Goal: Task Accomplishment & Management: Manage account settings

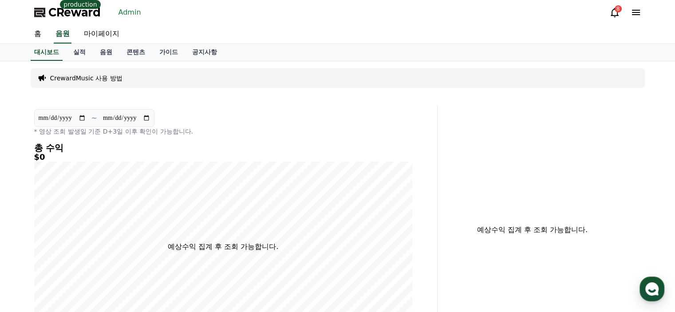
click at [109, 12] on div "CReward production Admin" at bounding box center [89, 12] width 110 height 14
click at [126, 11] on link "Admin" at bounding box center [130, 12] width 30 height 14
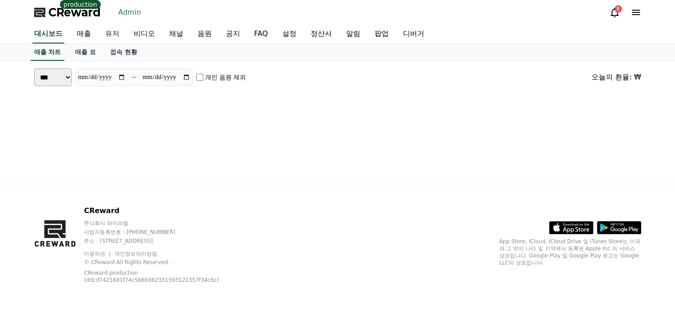
click at [111, 35] on link "유저" at bounding box center [112, 34] width 28 height 19
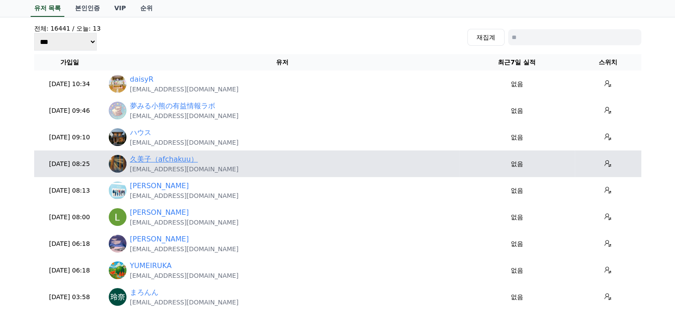
scroll to position [89, 0]
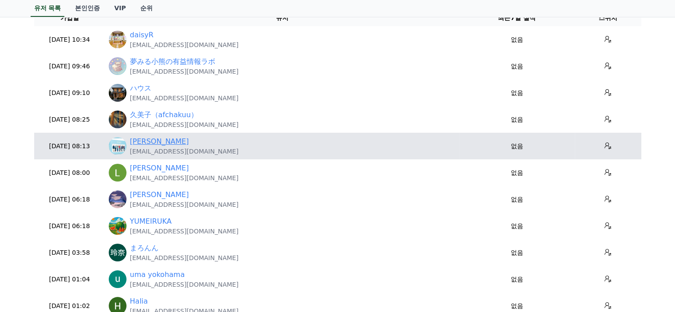
click at [150, 143] on link "Justin Lee" at bounding box center [159, 141] width 59 height 11
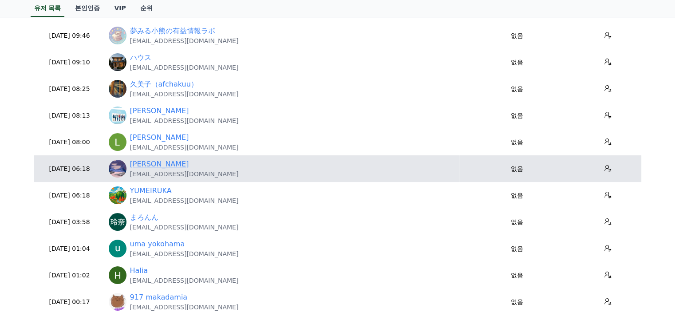
scroll to position [133, 0]
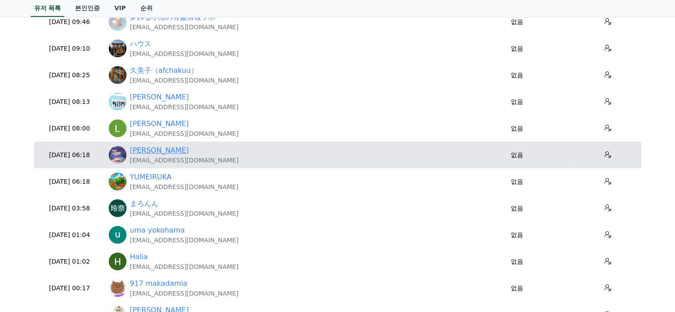
click at [166, 152] on link "Duane Seigler" at bounding box center [159, 150] width 59 height 11
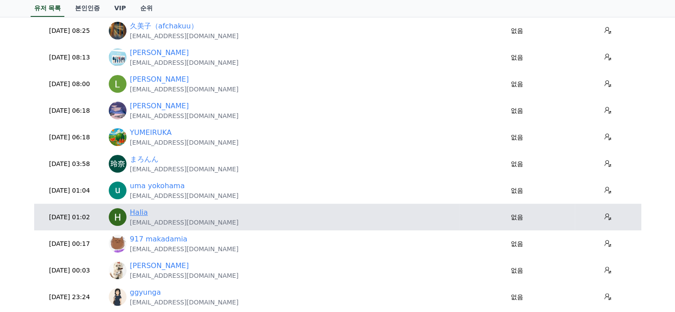
scroll to position [222, 0]
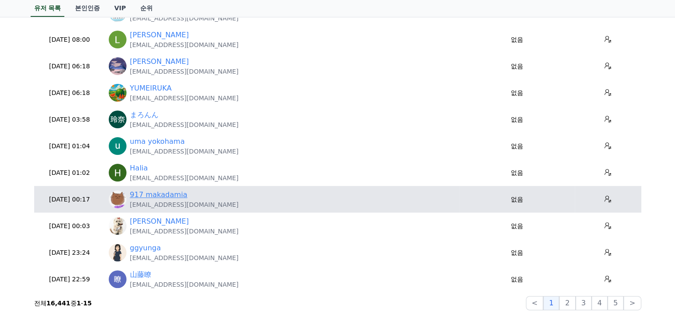
click at [157, 190] on link "917 makadamia" at bounding box center [159, 194] width 58 height 11
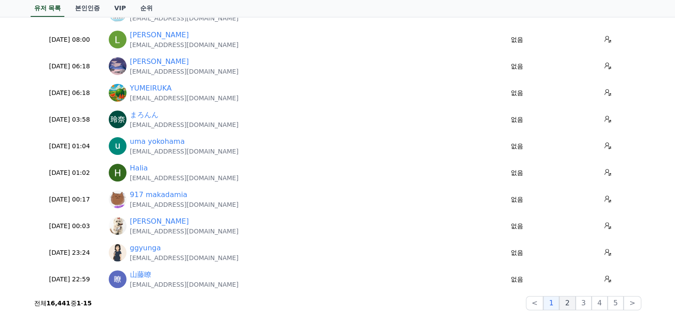
click at [575, 298] on button "2" at bounding box center [583, 303] width 16 height 14
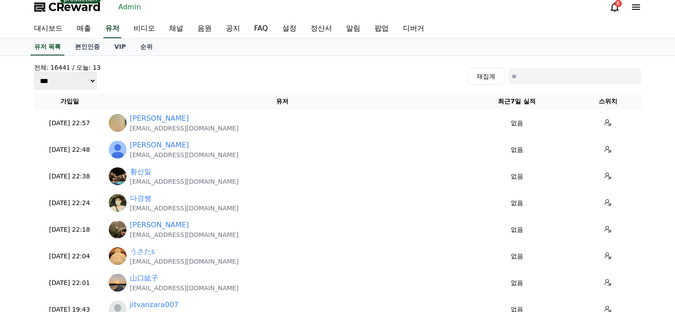
scroll to position [0, 0]
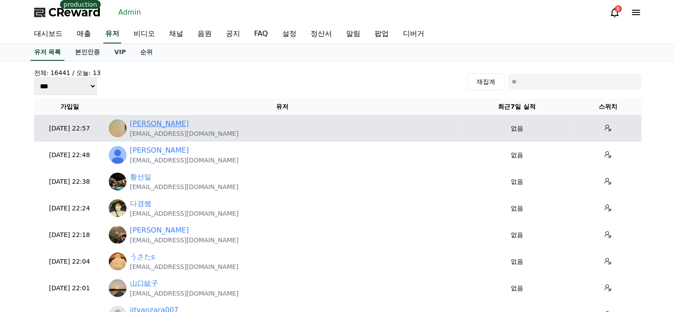
click at [161, 124] on link "Lee Daniel" at bounding box center [159, 123] width 59 height 11
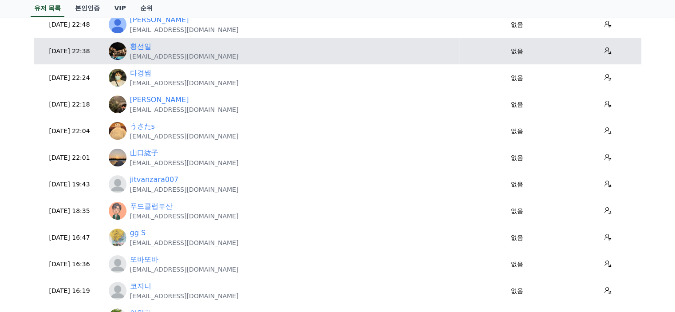
scroll to position [177, 0]
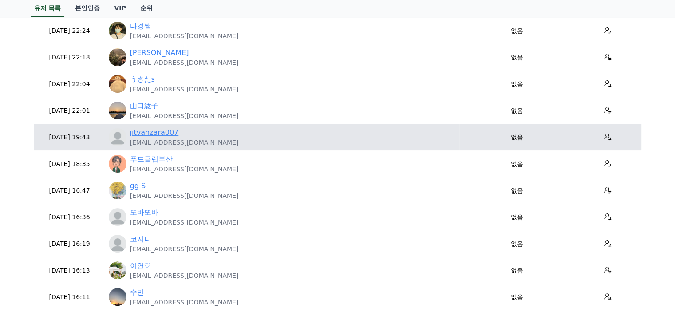
click at [147, 128] on link "jitvanzara007" at bounding box center [154, 132] width 49 height 11
click at [174, 138] on p "dp326642@gmail.com" at bounding box center [184, 142] width 109 height 9
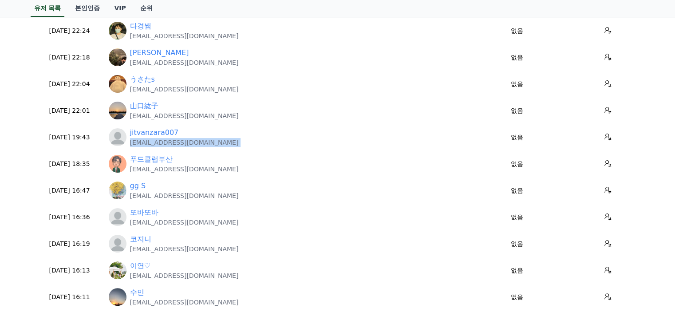
copy tr "dp326642@gmail.com"
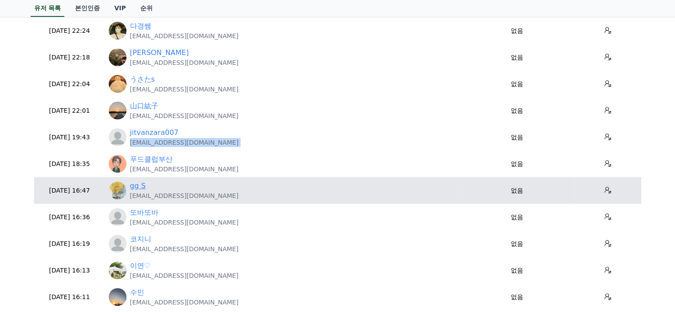
click at [144, 188] on link "gg S" at bounding box center [138, 186] width 16 height 11
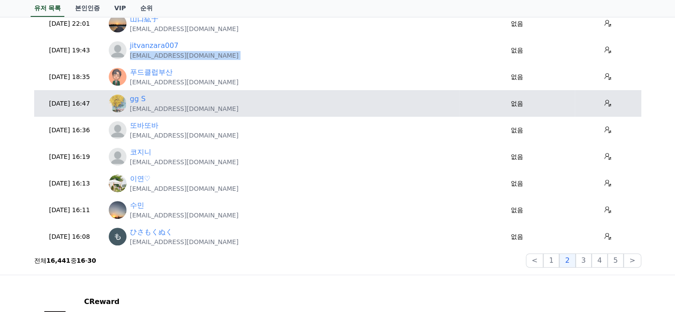
scroll to position [266, 0]
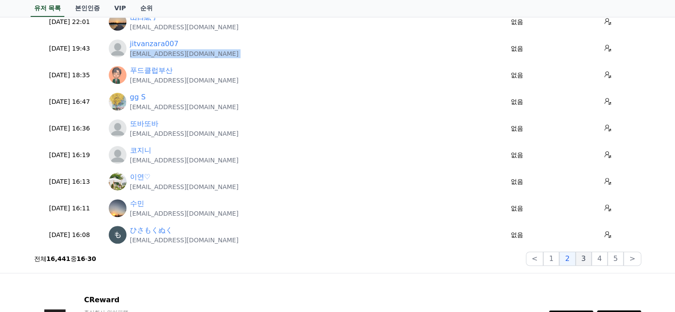
click at [607, 259] on button "3" at bounding box center [615, 258] width 16 height 14
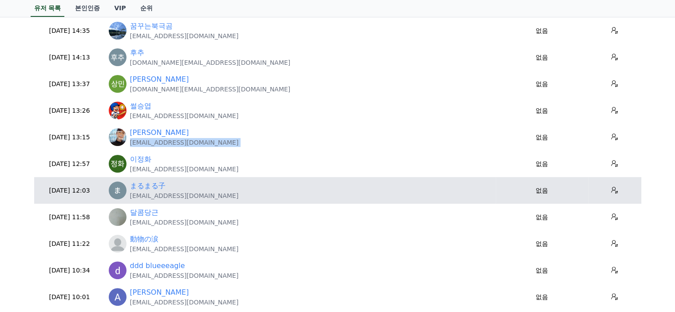
scroll to position [222, 0]
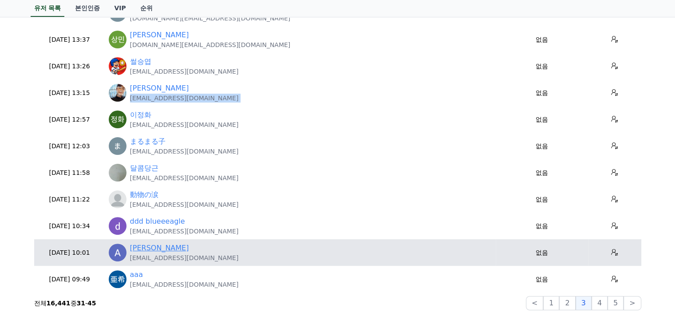
click at [165, 250] on link "Alex Mclaughlin" at bounding box center [159, 248] width 59 height 11
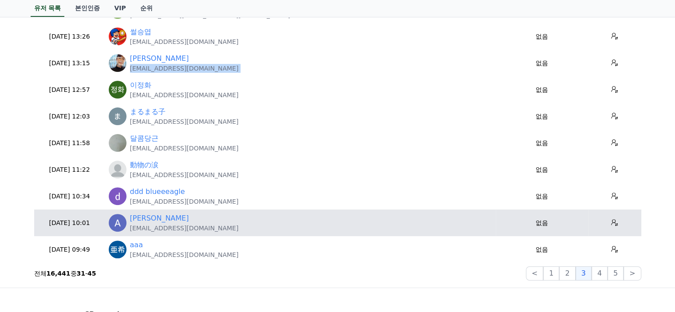
scroll to position [266, 0]
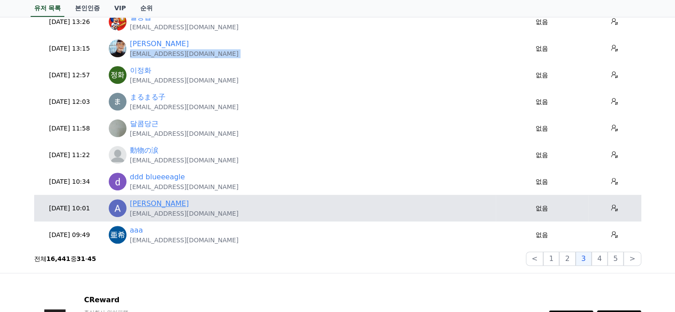
click at [172, 198] on link "Alex Mclaughlin" at bounding box center [159, 203] width 59 height 11
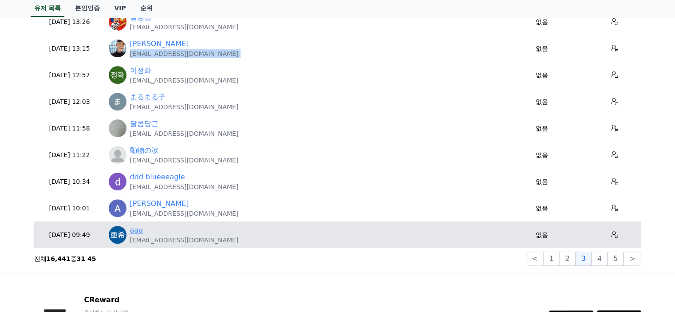
click at [137, 233] on link "aaa" at bounding box center [136, 230] width 13 height 11
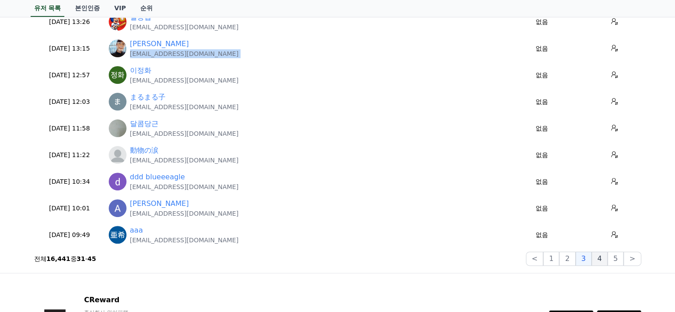
click at [599, 257] on button "4" at bounding box center [599, 258] width 16 height 14
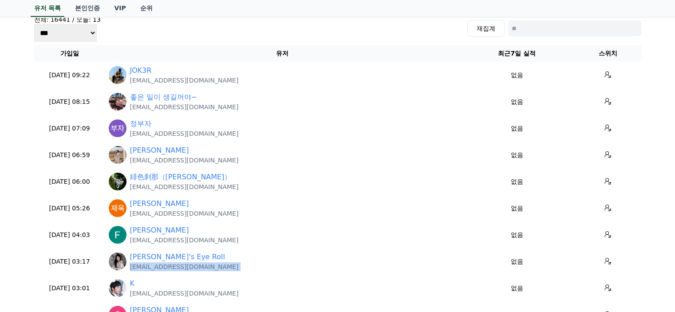
scroll to position [0, 0]
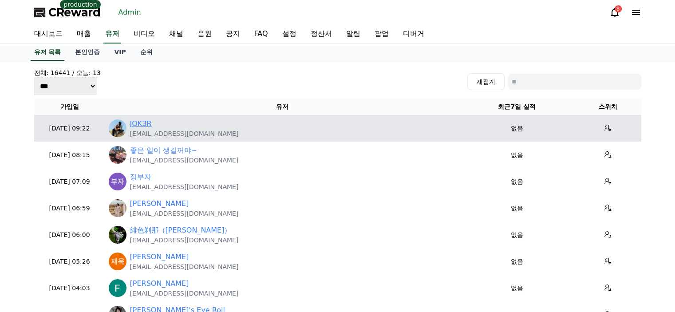
click at [138, 128] on link "JOK3R" at bounding box center [141, 123] width 22 height 11
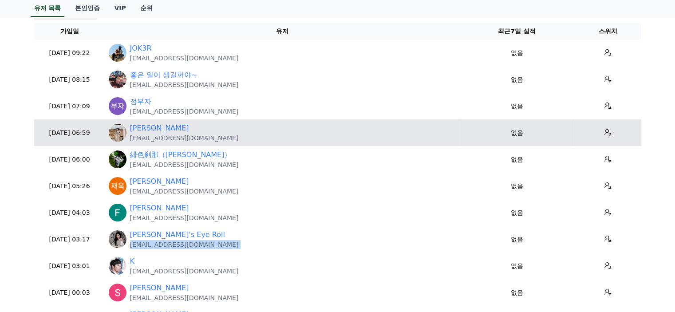
scroll to position [89, 0]
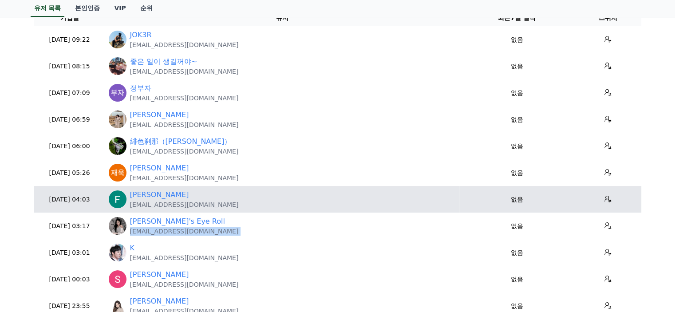
click at [162, 200] on p "fidmessiking@gmail.com" at bounding box center [184, 204] width 109 height 9
click at [162, 197] on link "Fiddel Juma" at bounding box center [159, 194] width 59 height 11
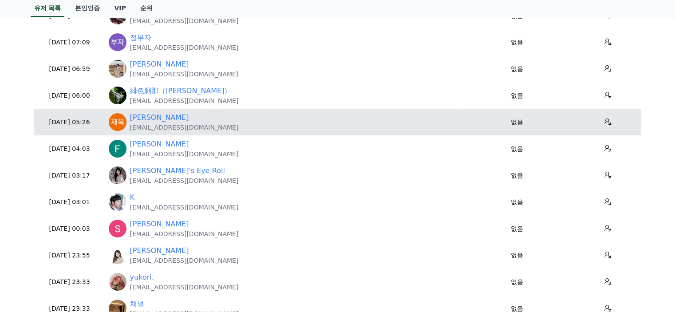
scroll to position [177, 0]
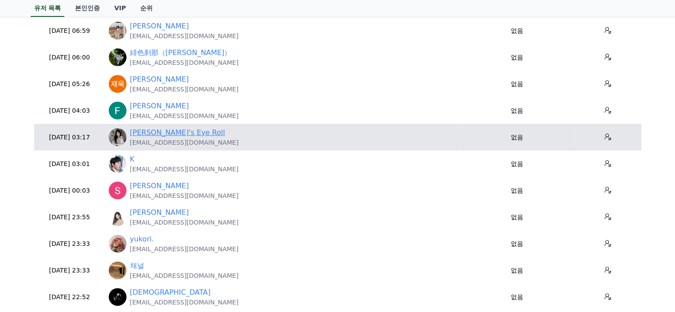
click at [170, 134] on link "Jennie's Eye Roll" at bounding box center [177, 132] width 95 height 11
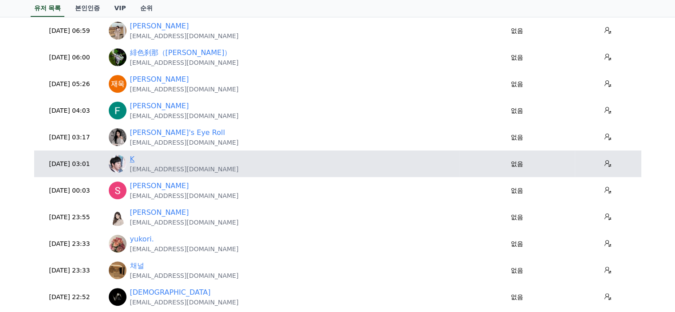
click at [130, 157] on link "K" at bounding box center [132, 159] width 5 height 11
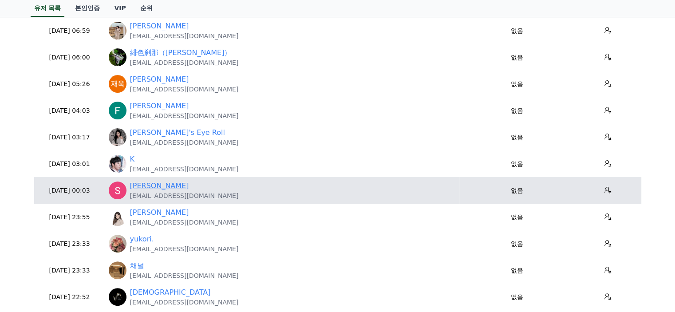
click at [179, 185] on link "Sachin Kushwaha" at bounding box center [159, 186] width 59 height 11
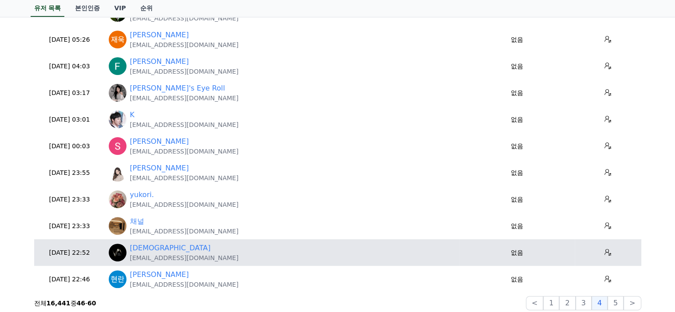
scroll to position [266, 0]
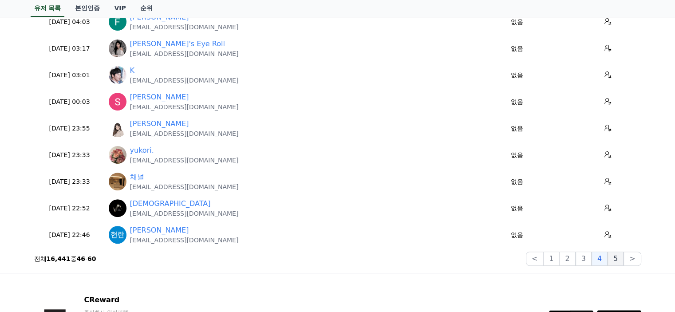
click at [622, 262] on button "5" at bounding box center [615, 258] width 16 height 14
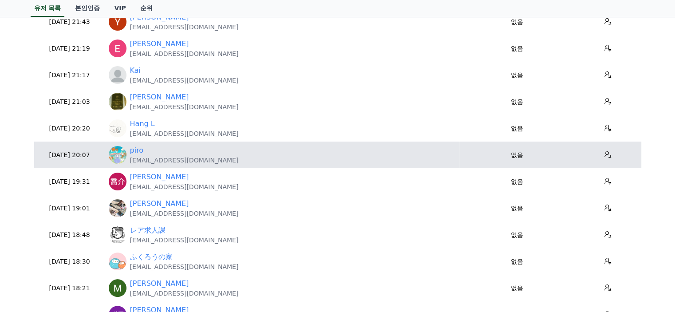
scroll to position [44, 0]
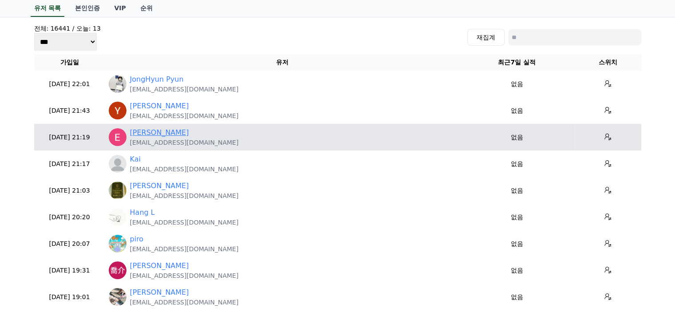
click at [140, 129] on link "Erick M" at bounding box center [159, 132] width 59 height 11
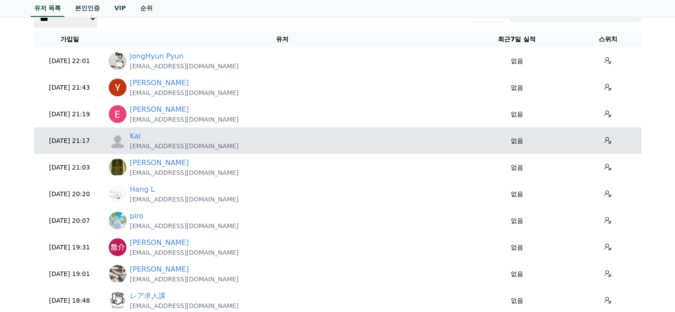
scroll to position [89, 0]
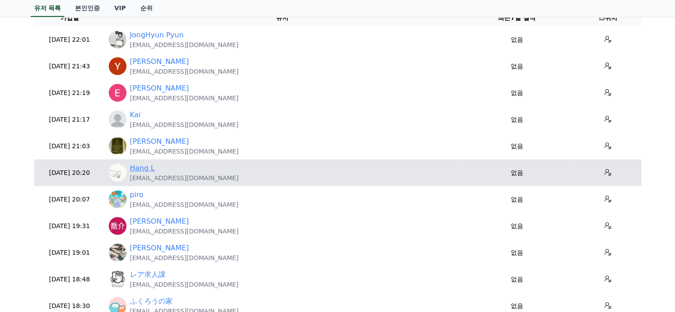
click at [146, 168] on link "Hang L" at bounding box center [142, 168] width 25 height 11
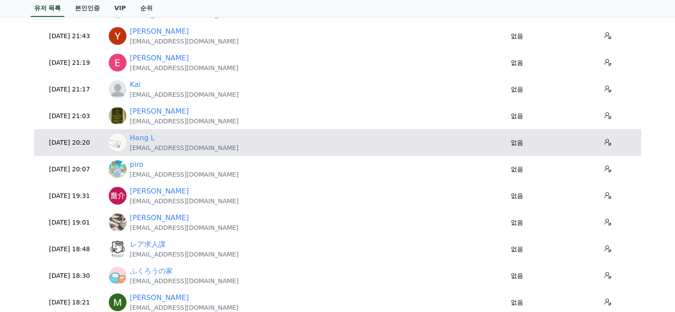
scroll to position [133, 0]
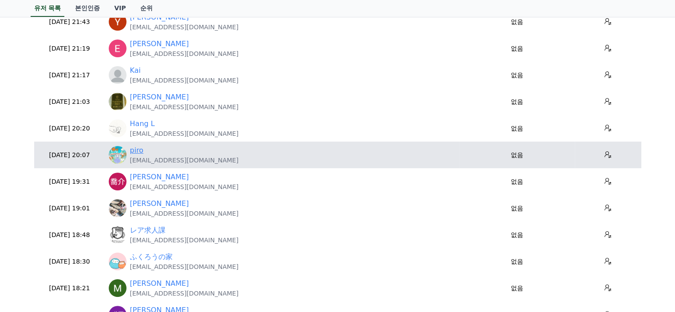
click at [140, 153] on link "piro" at bounding box center [137, 150] width 14 height 11
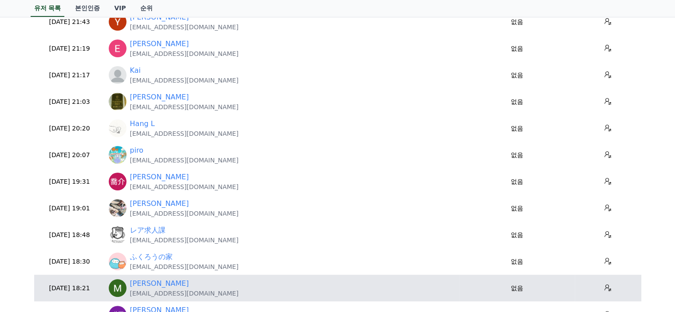
scroll to position [177, 0]
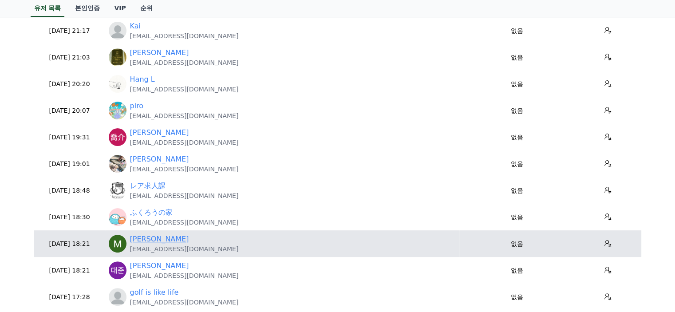
click at [147, 239] on link "Mike Kim" at bounding box center [159, 239] width 59 height 11
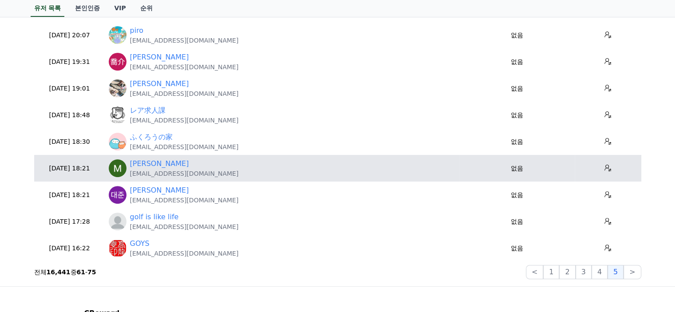
scroll to position [266, 0]
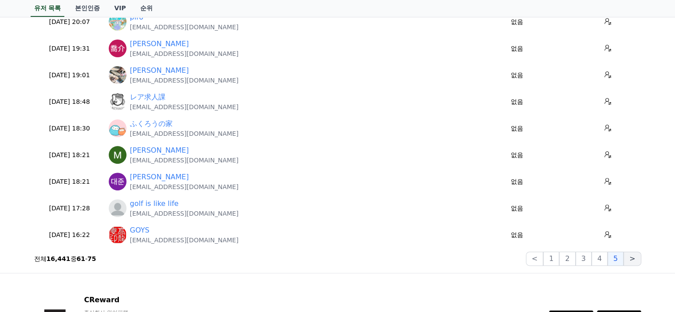
click at [629, 259] on button ">" at bounding box center [631, 258] width 17 height 14
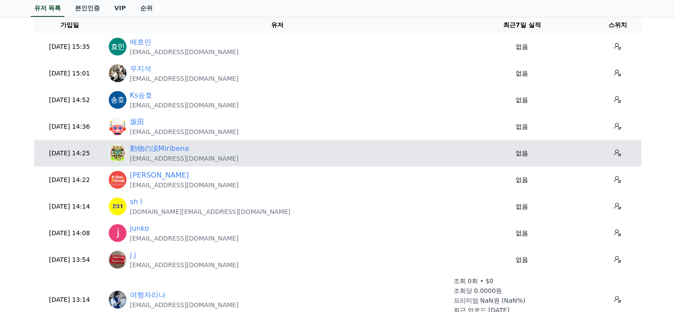
scroll to position [133, 0]
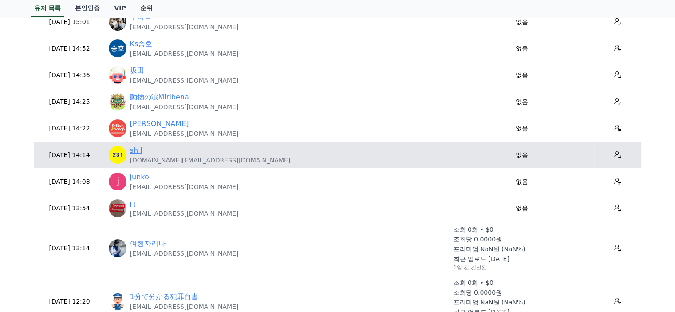
click at [139, 151] on link "sh l" at bounding box center [136, 150] width 12 height 11
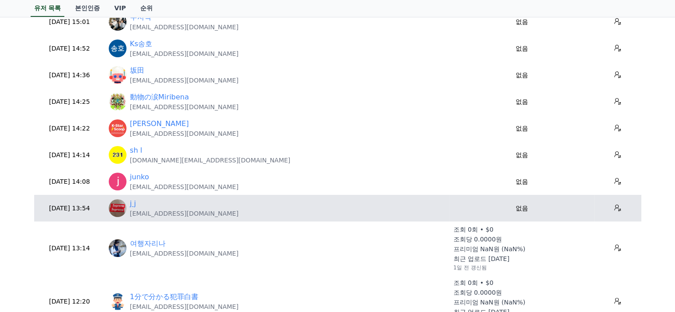
click at [134, 205] on link "j j" at bounding box center [133, 203] width 6 height 11
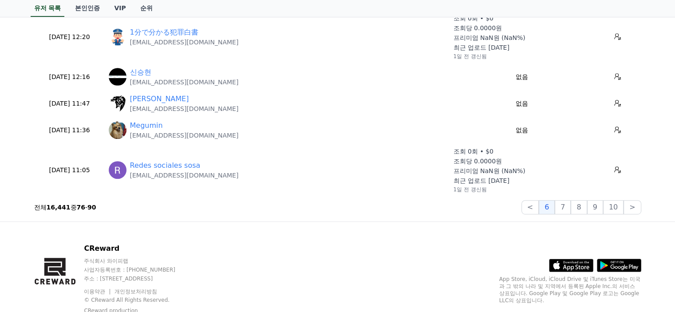
scroll to position [399, 0]
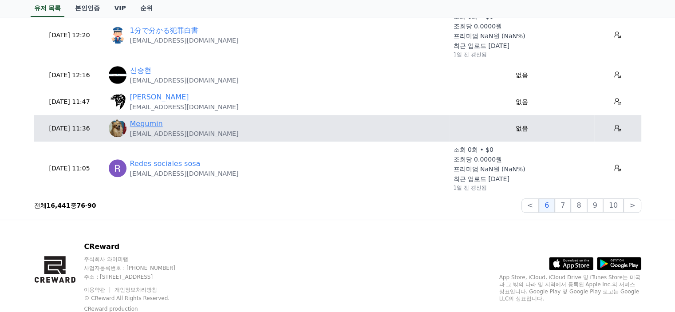
click at [132, 120] on link "Megumin" at bounding box center [146, 123] width 33 height 11
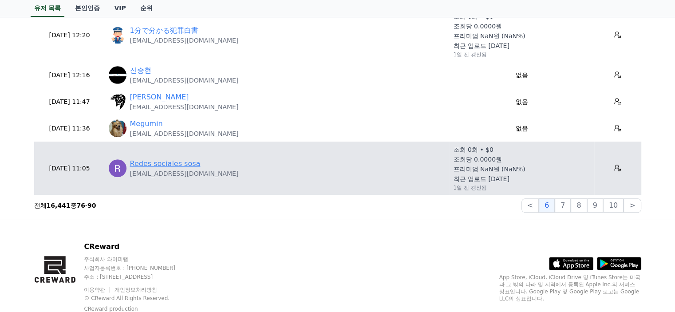
click at [179, 166] on link "Redes sociales sosa" at bounding box center [165, 163] width 71 height 11
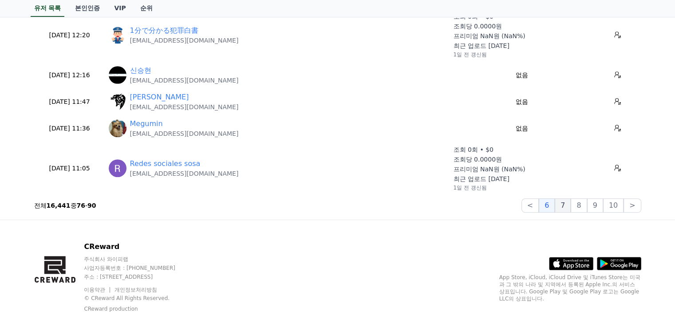
click at [570, 206] on button "7" at bounding box center [578, 205] width 16 height 14
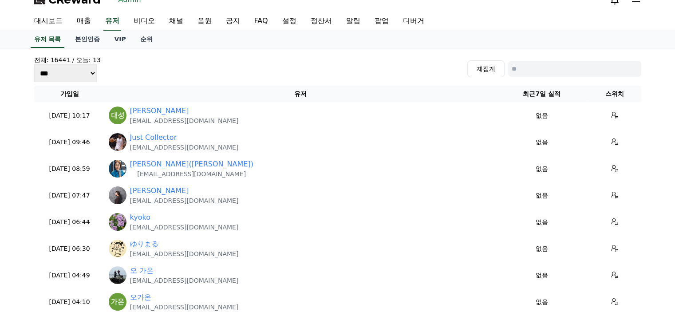
scroll to position [0, 0]
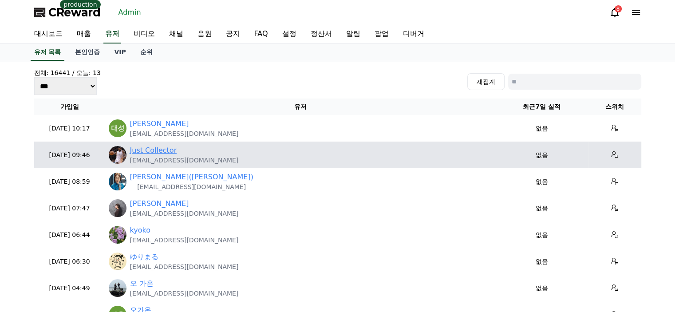
click at [152, 145] on link "Just Collector" at bounding box center [153, 150] width 47 height 11
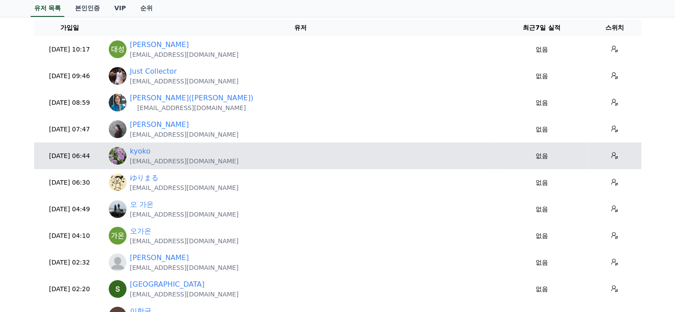
scroll to position [133, 0]
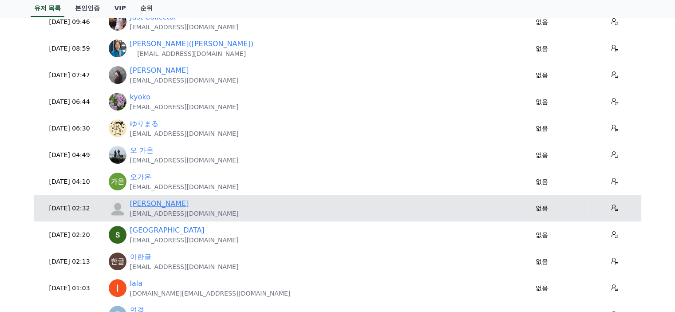
click at [141, 200] on link "joshua" at bounding box center [159, 203] width 59 height 11
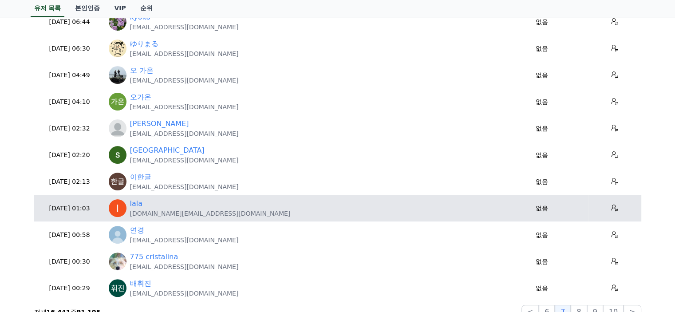
scroll to position [222, 0]
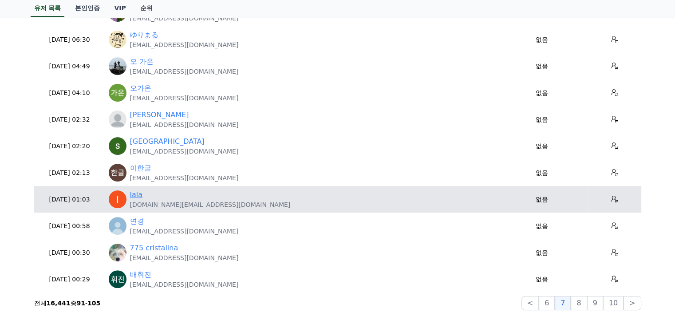
click at [134, 197] on link "lala" at bounding box center [136, 194] width 13 height 11
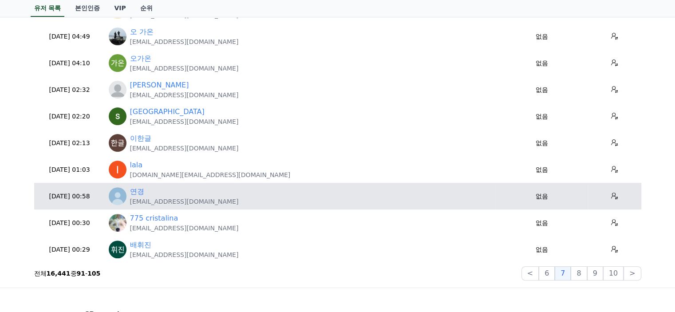
scroll to position [266, 0]
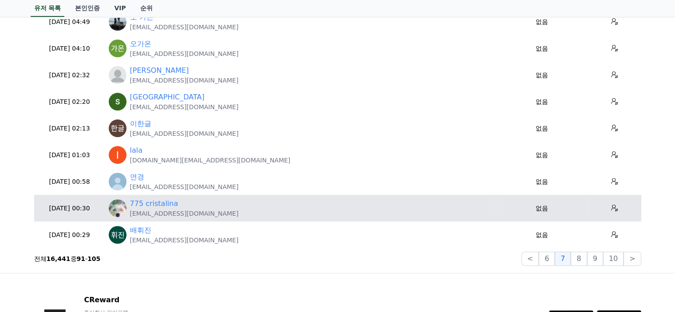
click at [156, 209] on p "cristalina775@gmail.com" at bounding box center [184, 213] width 109 height 9
click at [158, 206] on link "775 cristalina" at bounding box center [154, 203] width 48 height 11
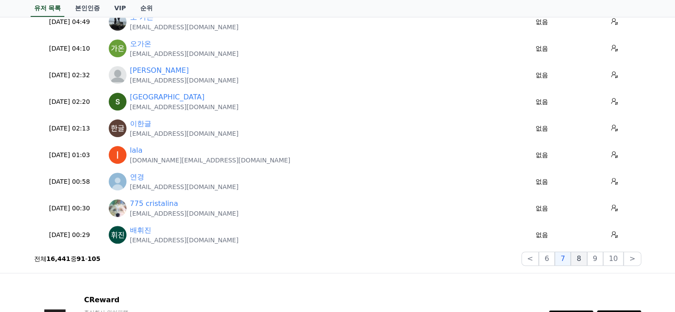
click at [603, 259] on button "8" at bounding box center [613, 258] width 20 height 14
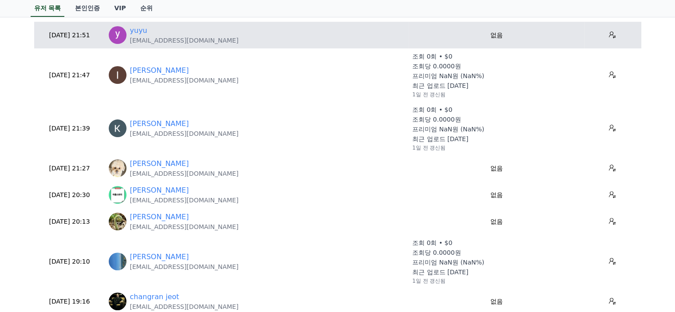
scroll to position [310, 0]
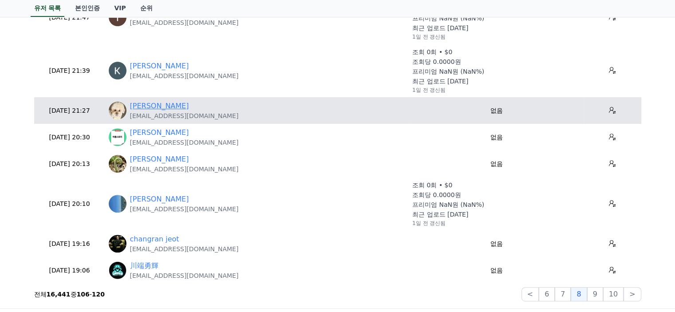
click at [137, 104] on link "Mike S" at bounding box center [159, 106] width 59 height 11
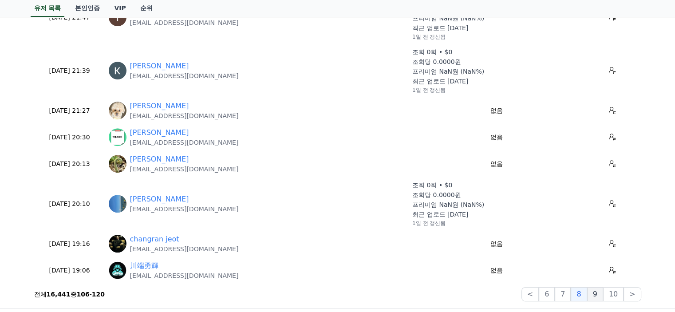
click at [598, 289] on button "9" at bounding box center [595, 294] width 16 height 14
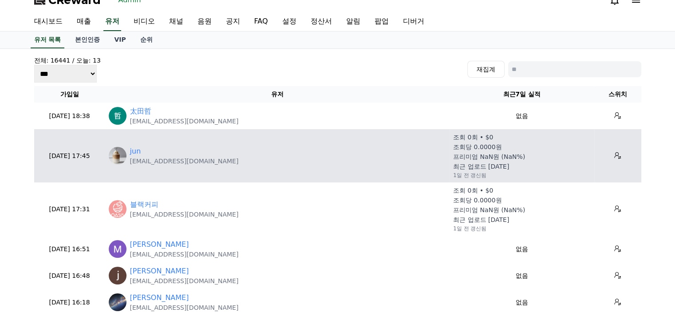
scroll to position [0, 0]
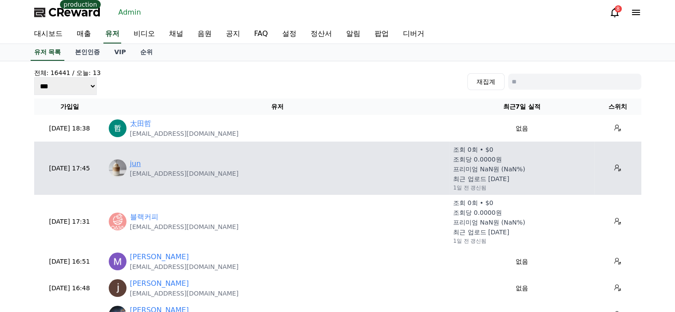
click at [132, 161] on link "jun" at bounding box center [135, 163] width 11 height 11
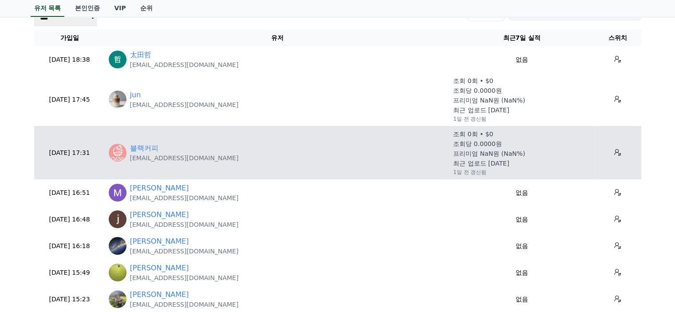
scroll to position [89, 0]
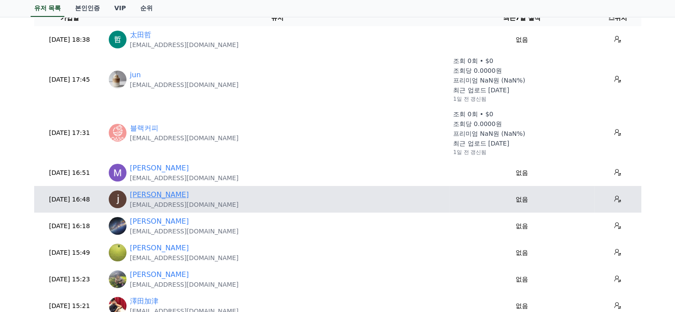
click at [134, 198] on link "[PERSON_NAME]" at bounding box center [159, 194] width 59 height 11
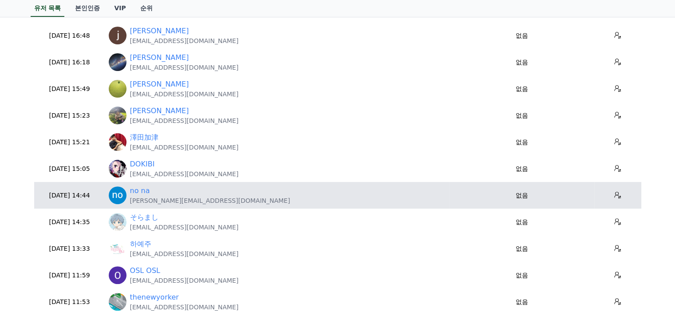
scroll to position [266, 0]
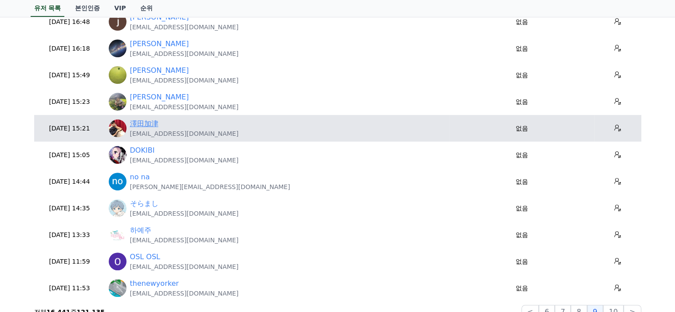
click at [146, 126] on link "澤田加津" at bounding box center [144, 123] width 28 height 11
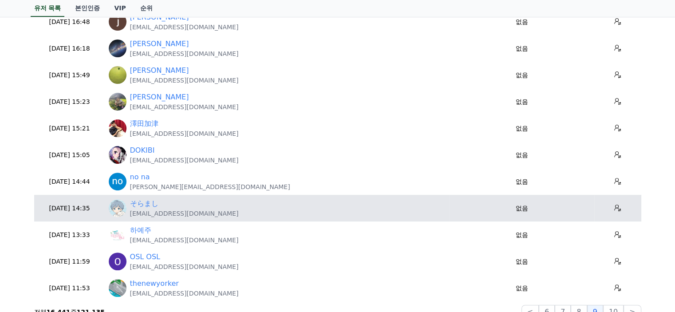
scroll to position [310, 0]
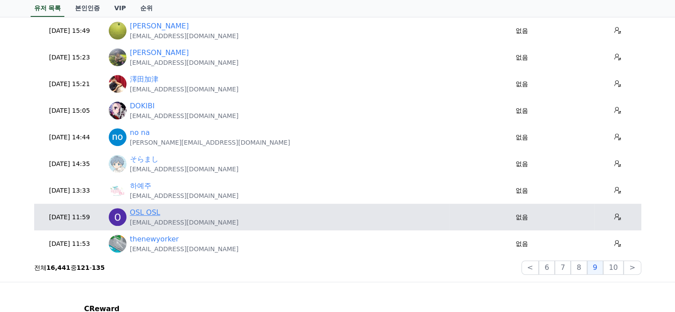
click at [149, 216] on link "OSL OSL" at bounding box center [145, 212] width 30 height 11
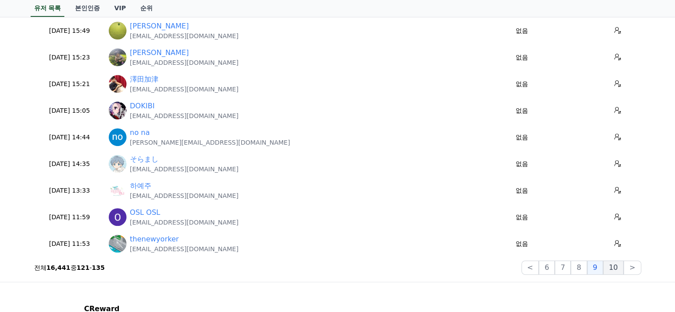
click at [611, 268] on button "10" at bounding box center [613, 267] width 20 height 14
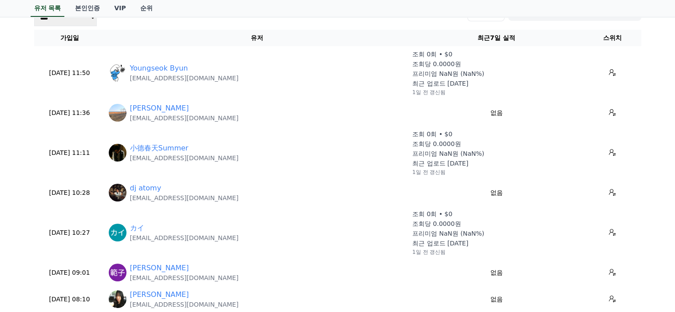
scroll to position [89, 0]
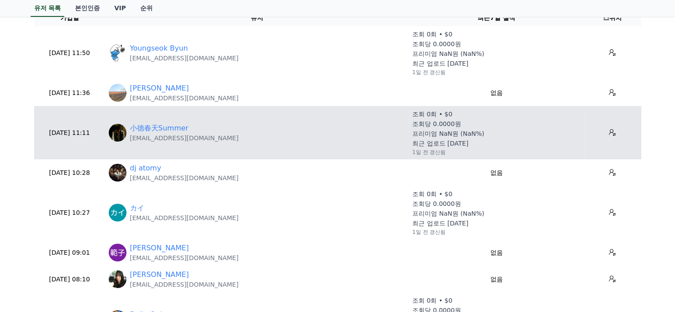
click at [158, 134] on p "auq779@gmail.com" at bounding box center [184, 138] width 109 height 9
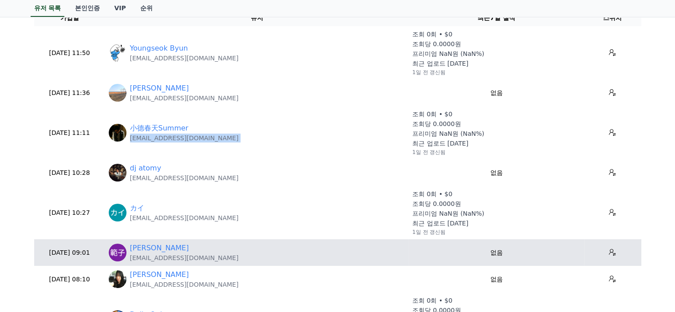
copy tr "auq779@gmail.com"
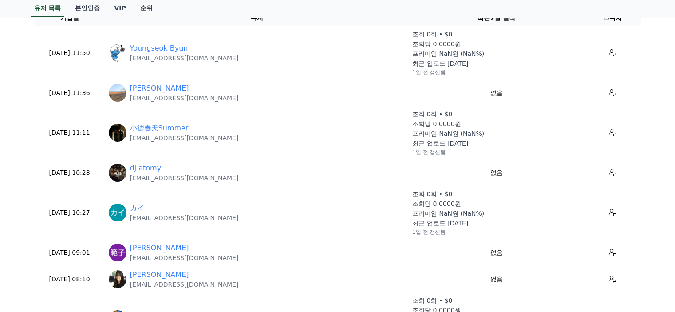
click at [341, 4] on div "유저 목록 본인인증 VIP 순위" at bounding box center [337, 8] width 621 height 17
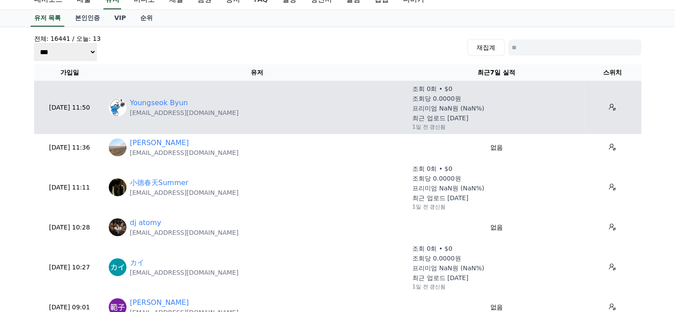
scroll to position [0, 0]
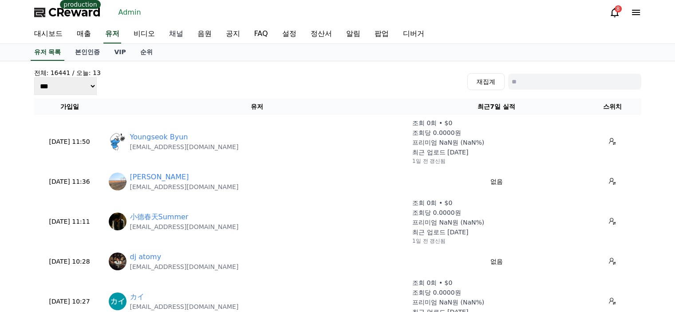
click at [169, 30] on link "채널" at bounding box center [176, 34] width 28 height 19
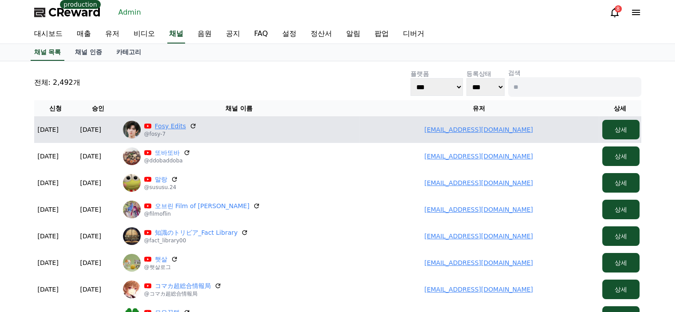
click at [160, 124] on link "Fosy Edits" at bounding box center [170, 126] width 31 height 9
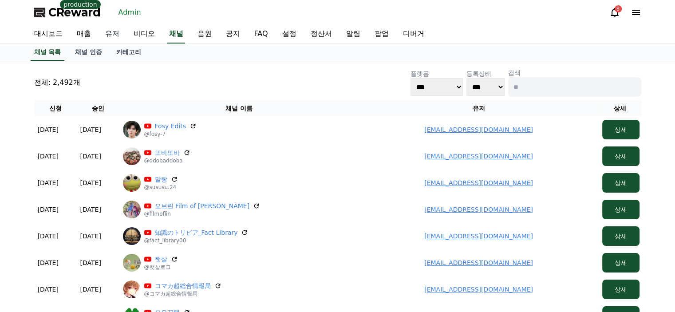
click at [113, 26] on link "유저" at bounding box center [112, 34] width 28 height 19
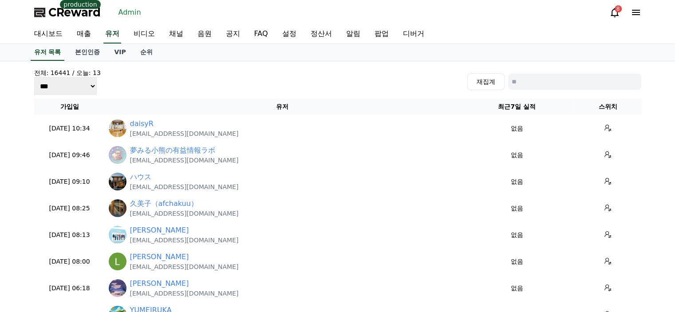
click at [135, 95] on div "전체: 16441 / 오늘: 13 *** *** *** 재집계 가입일 유저 최근7일 실적 스위치 2025-08-23 10:34 08-23 da…" at bounding box center [338, 300] width 614 height 471
click at [357, 88] on div "전체: 16441 / 오늘: 13 *** *** *** 재집계" at bounding box center [337, 81] width 607 height 27
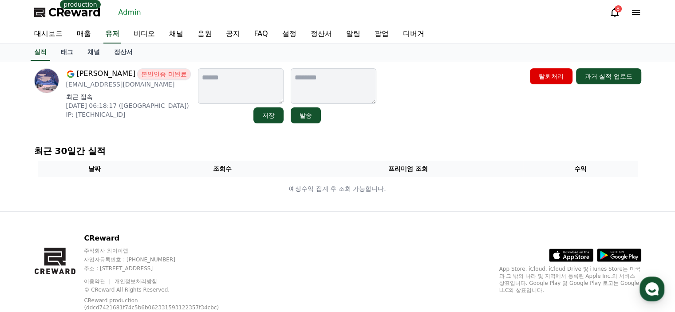
click at [110, 80] on p "[EMAIL_ADDRESS][DOMAIN_NAME]" at bounding box center [128, 84] width 125 height 9
click at [110, 80] on p "dseigler35@gmail.com" at bounding box center [128, 84] width 125 height 9
copy div "dseigler35@gmail.com"
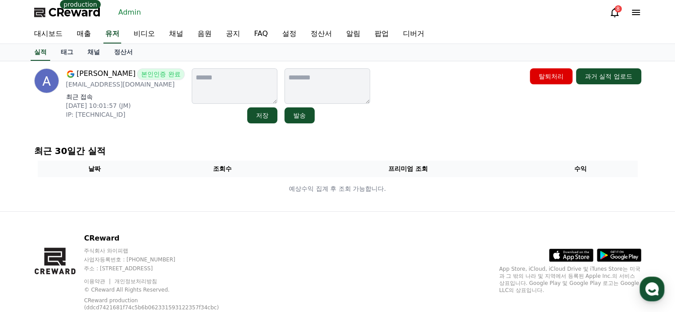
click at [129, 83] on p "[EMAIL_ADDRESS][DOMAIN_NAME]" at bounding box center [125, 84] width 118 height 9
click at [129, 83] on p "mclaughlinalex16@gmail.com" at bounding box center [125, 84] width 118 height 9
copy div "mclaughlinalex16@gmail.com"
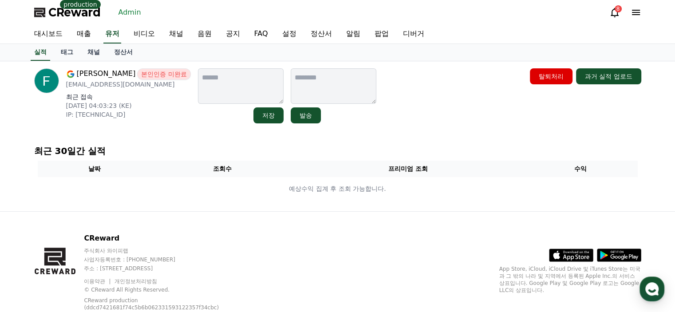
click at [115, 90] on div "Fiddel Juma 본인인증 미완료 fidmessiking@gmail.com 최근 접속 2025-08-22 04:03:23 (KE) IP: …" at bounding box center [128, 95] width 125 height 55
click at [119, 84] on p "fidmessiking@gmail.com" at bounding box center [128, 84] width 125 height 9
copy div "fidmessiking@gmail.com"
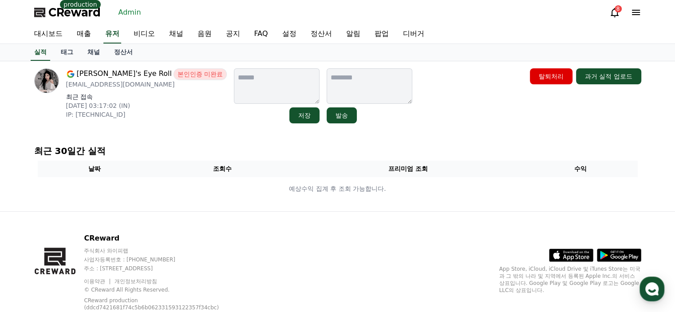
click at [132, 81] on p "sweetlifesweetie@gmail.com" at bounding box center [146, 84] width 161 height 9
copy div "sweetlifesweetie@gmail.com"
click at [94, 50] on link "채널" at bounding box center [93, 52] width 27 height 17
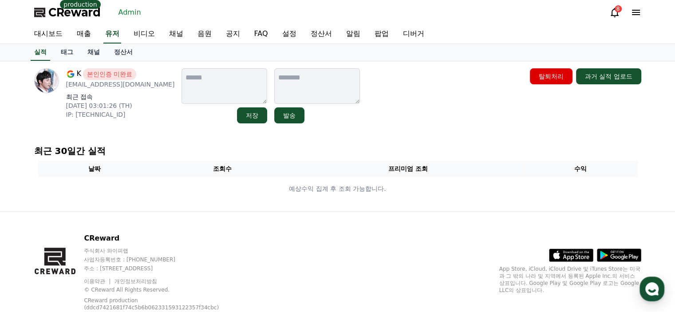
click at [105, 86] on p "[EMAIL_ADDRESS][DOMAIN_NAME]" at bounding box center [120, 84] width 109 height 9
copy div "[EMAIL_ADDRESS][DOMAIN_NAME]"
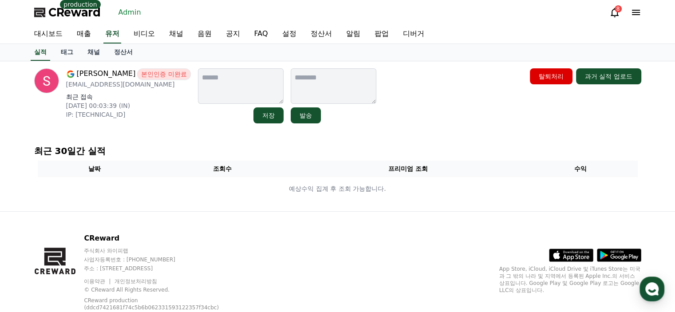
click at [120, 86] on p "sachinboss4210@gmail.com" at bounding box center [128, 84] width 125 height 9
copy div "sachinboss4210@gmail.com"
click at [94, 43] on link "매출" at bounding box center [84, 34] width 28 height 19
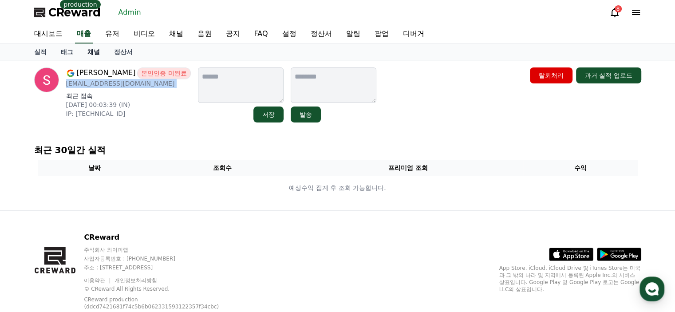
click at [93, 52] on link "채널" at bounding box center [93, 52] width 27 height 16
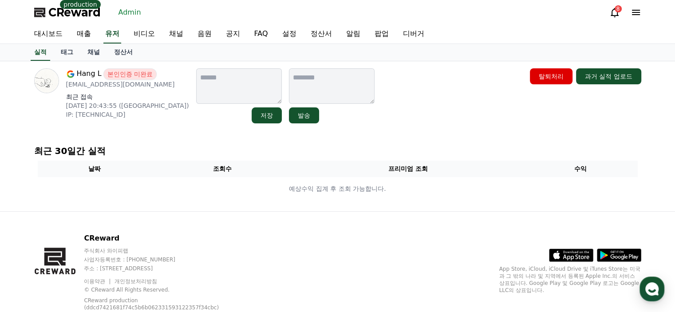
click at [124, 84] on p "xl15090717013@gmail.com" at bounding box center [127, 84] width 123 height 9
copy div "xl15090717013@gmail.com"
click at [165, 127] on div "Hang L 본인인증 미완료 xl15090717013@gmail.com 최근 접속 2025-08-21 20:43:55 (US) IP: 5.34…" at bounding box center [337, 136] width 621 height 150
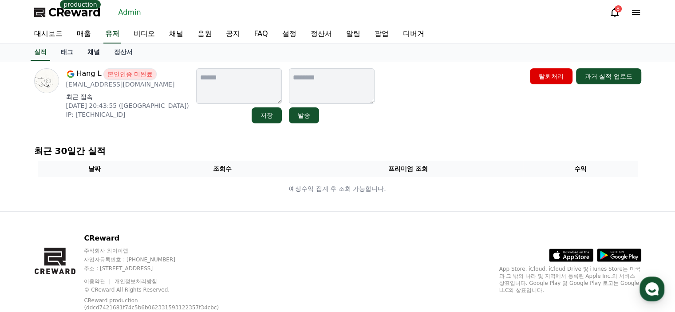
click at [94, 56] on link "채널" at bounding box center [93, 52] width 27 height 17
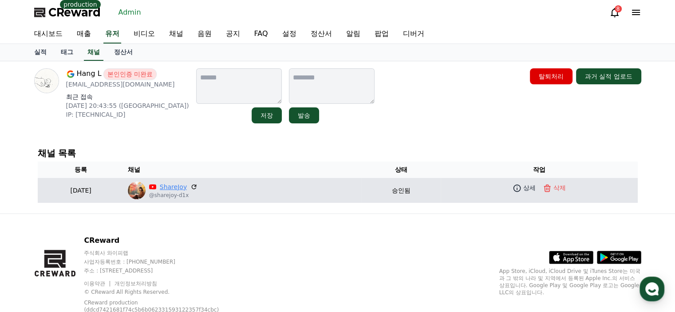
click at [187, 186] on link "ShareJoy" at bounding box center [173, 186] width 27 height 9
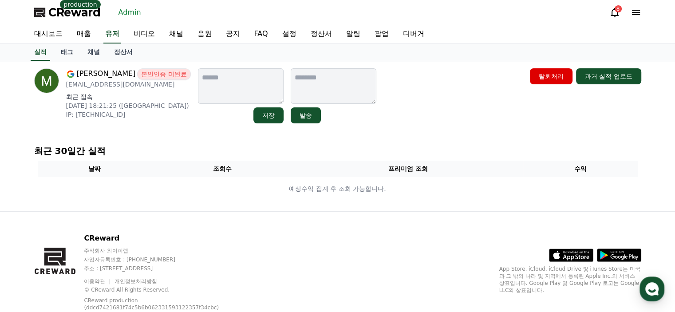
click at [101, 88] on p "cb.mahyo@gmail.com" at bounding box center [128, 84] width 125 height 9
click at [104, 84] on p "cb.mahyo@gmail.com" at bounding box center [128, 84] width 125 height 9
copy div "cb.mahyo@gmail.com"
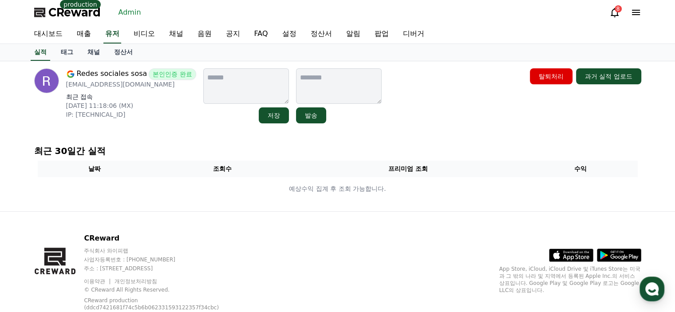
click at [110, 82] on p "[EMAIL_ADDRESS][DOMAIN_NAME]" at bounding box center [131, 84] width 130 height 9
click at [110, 82] on p "sosaredessociales@gmail.com" at bounding box center [131, 84] width 130 height 9
copy div "sosaredessociales@gmail.com"
click at [174, 155] on p "최근 30일간 실적" at bounding box center [337, 151] width 607 height 12
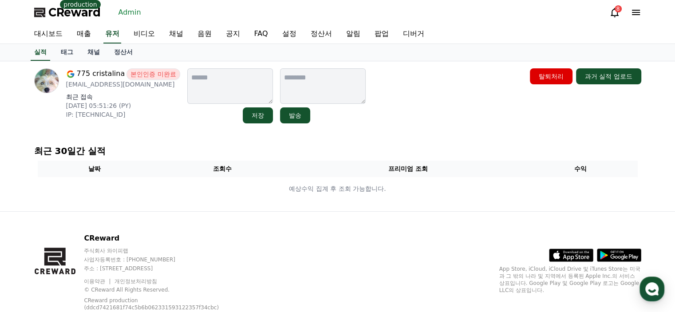
click at [127, 84] on p "cristalina775@gmail.com" at bounding box center [123, 84] width 114 height 9
copy div "cristalina775@gmail.com"
